Goal: Find specific page/section: Find specific page/section

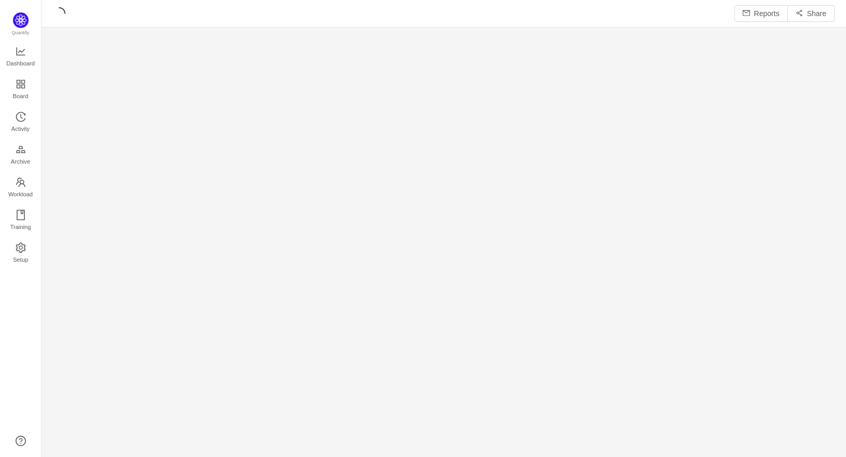
scroll to position [5, 5]
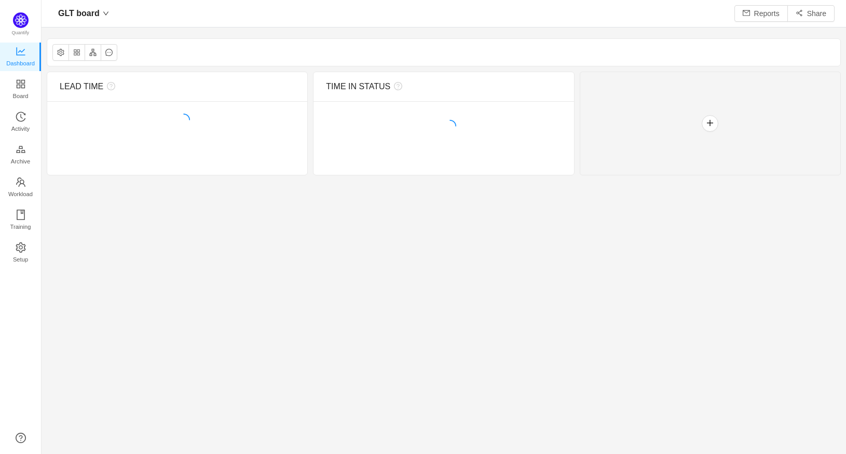
scroll to position [454, 804]
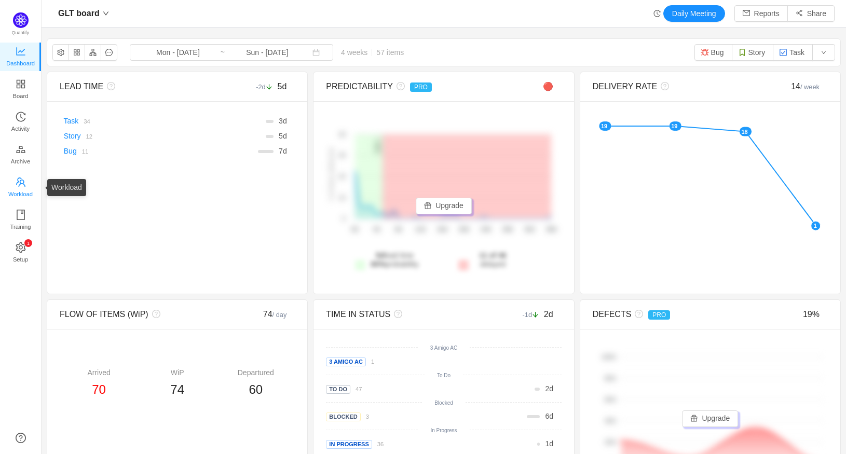
click at [22, 185] on span "Workload" at bounding box center [20, 194] width 24 height 21
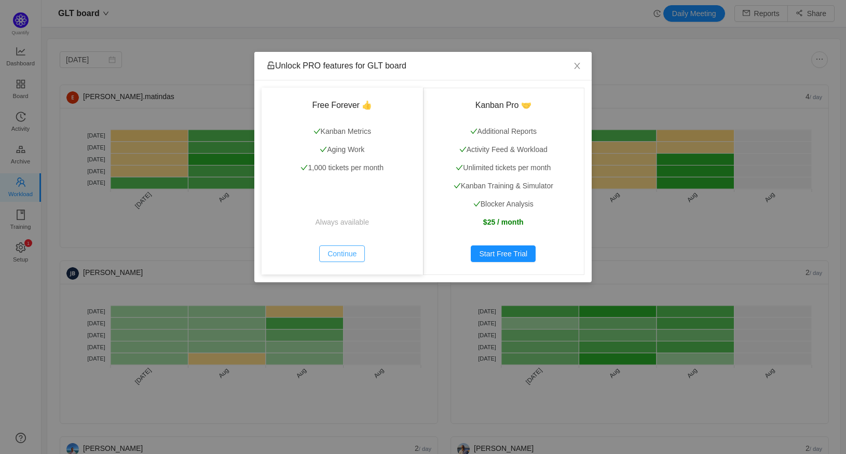
click at [347, 256] on button "Continue" at bounding box center [342, 253] width 46 height 17
click at [576, 66] on icon "icon: close" at bounding box center [577, 66] width 8 height 8
click at [576, 65] on icon "icon: close" at bounding box center [577, 66] width 6 height 6
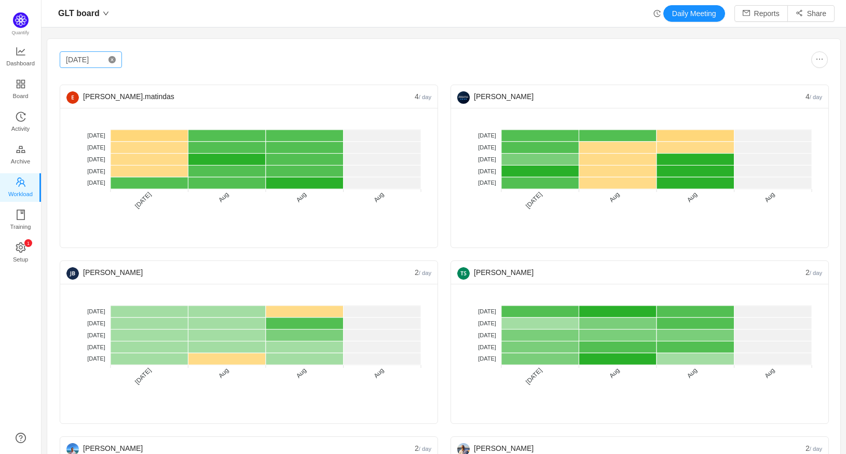
click at [108, 60] on icon "icon: close-circle" at bounding box center [111, 59] width 7 height 7
click at [111, 59] on icon "icon: close-circle" at bounding box center [111, 59] width 7 height 7
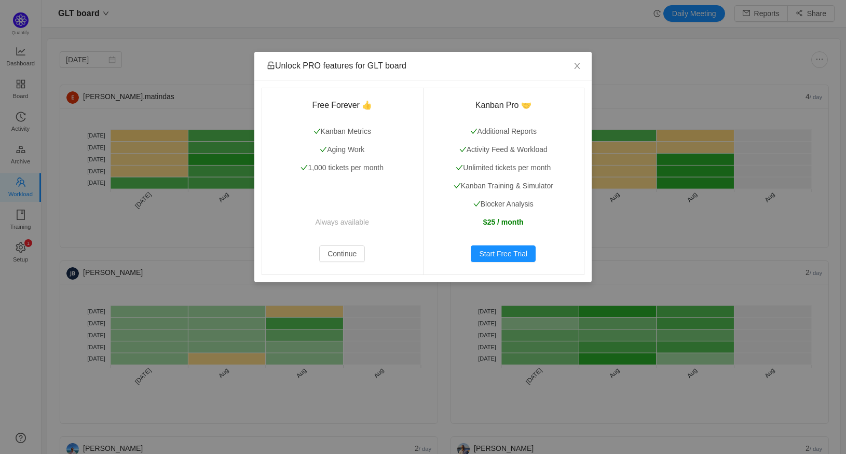
click at [85, 60] on div "Unlock PRO features for GLT board Free Forever 👍 Kanban Metrics Aging Work 1,00…" at bounding box center [423, 227] width 846 height 454
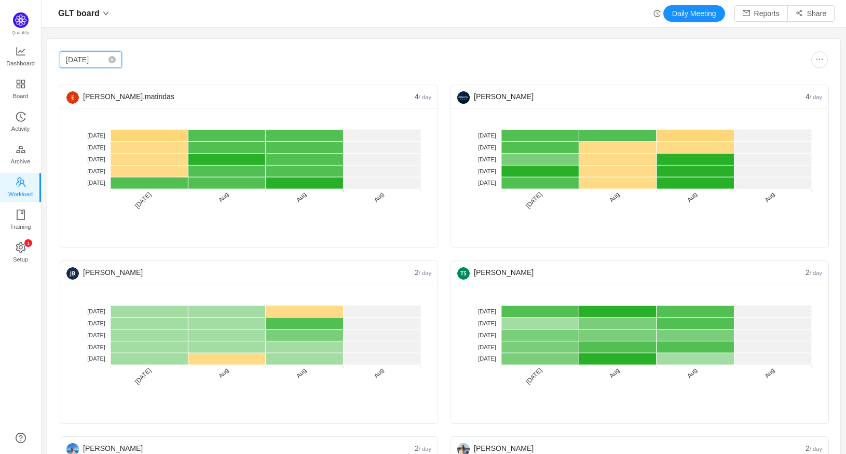
click at [91, 62] on input "[DATE]" at bounding box center [91, 59] width 62 height 17
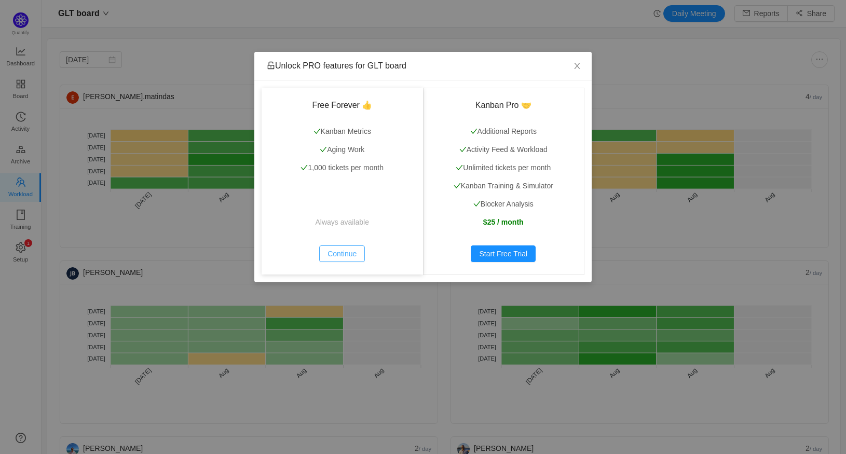
click at [347, 253] on button "Continue" at bounding box center [342, 253] width 46 height 17
click at [335, 253] on button "Continue" at bounding box center [342, 253] width 46 height 17
click at [575, 67] on icon "icon: close" at bounding box center [577, 66] width 6 height 6
click at [578, 67] on icon "icon: close" at bounding box center [577, 66] width 6 height 6
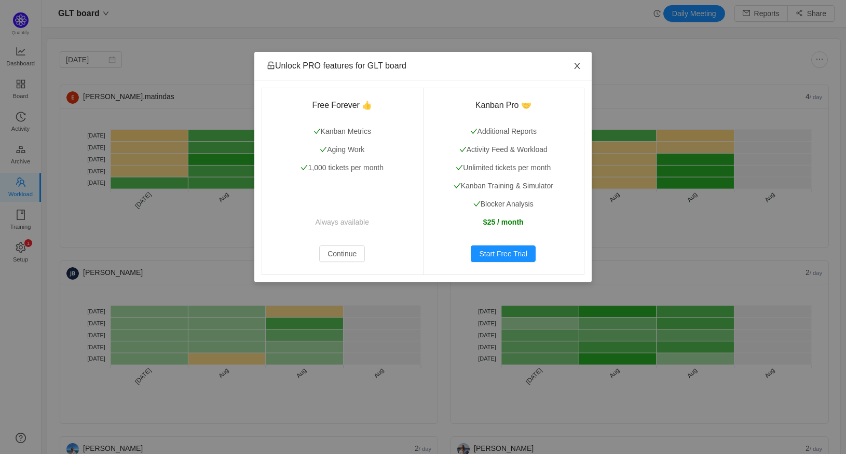
click at [578, 67] on icon "icon: close" at bounding box center [577, 66] width 6 height 6
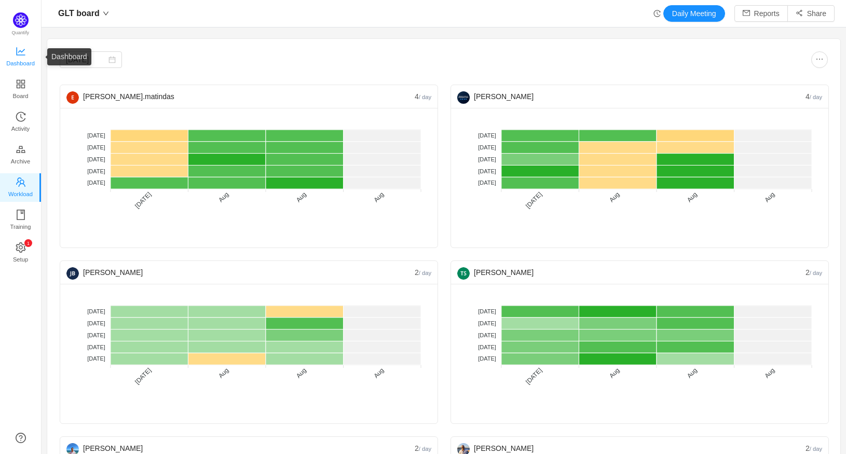
click at [16, 47] on link "Dashboard" at bounding box center [21, 57] width 10 height 21
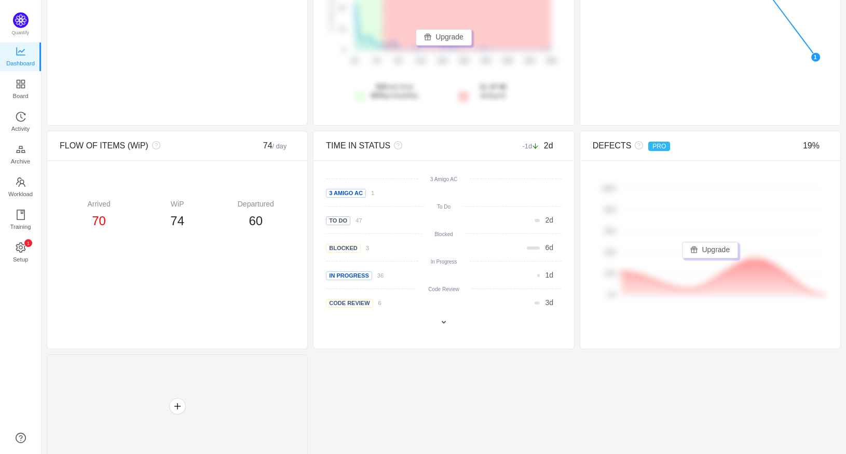
scroll to position [176, 0]
